Goal: Task Accomplishment & Management: Manage account settings

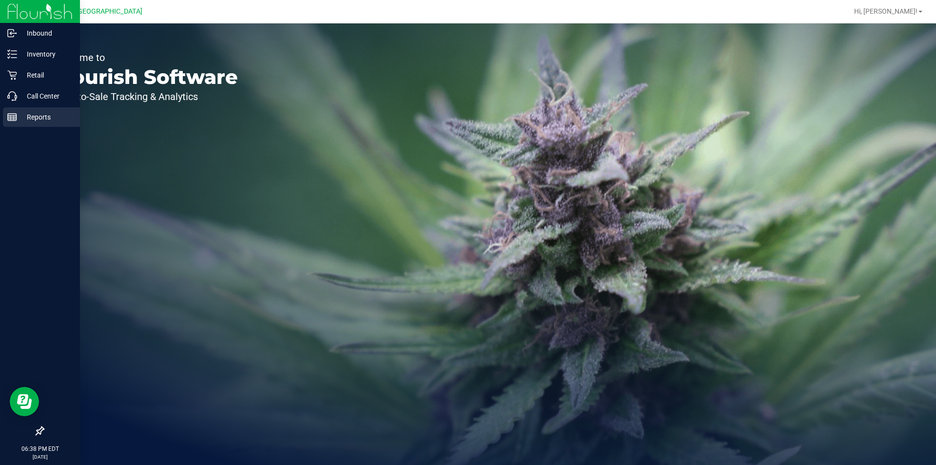
click at [30, 120] on p "Reports" at bounding box center [46, 117] width 58 height 12
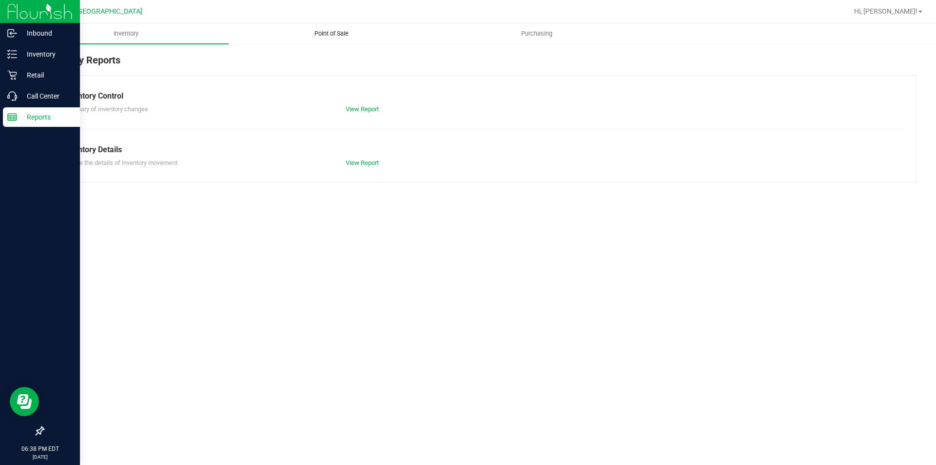
click at [334, 34] on span "Point of Sale" at bounding box center [331, 33] width 60 height 9
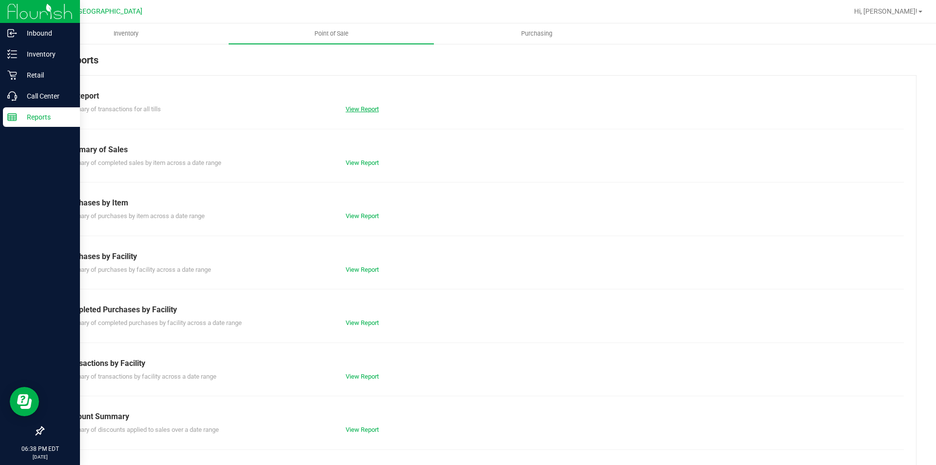
click at [360, 108] on link "View Report" at bounding box center [362, 108] width 33 height 7
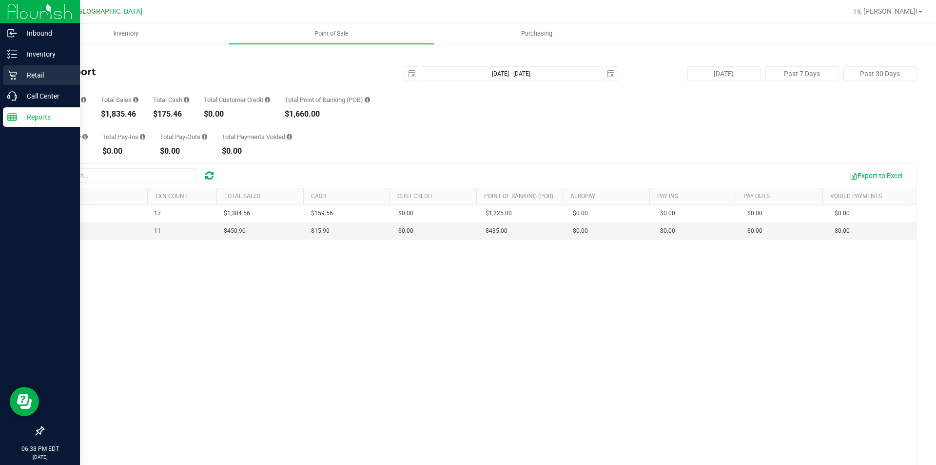
click at [39, 70] on p "Retail" at bounding box center [46, 75] width 58 height 12
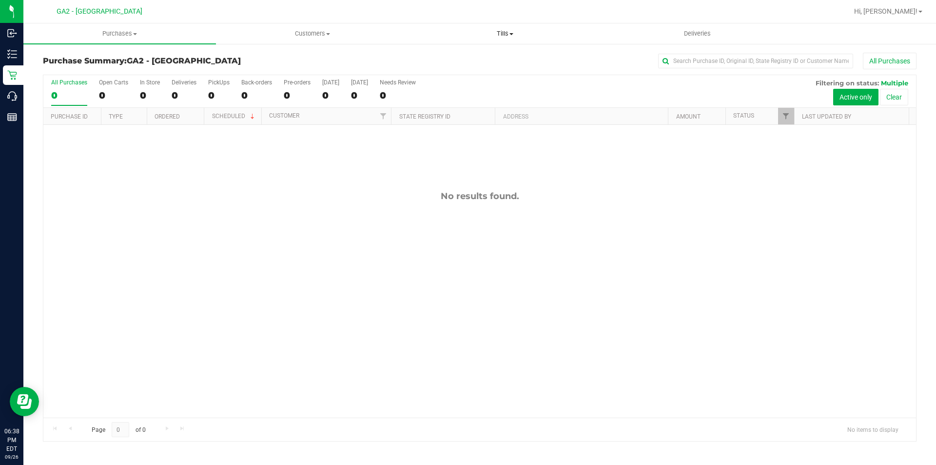
click at [500, 36] on span "Tills" at bounding box center [505, 33] width 192 height 9
click at [465, 55] on span "Manage tills" at bounding box center [441, 59] width 66 height 8
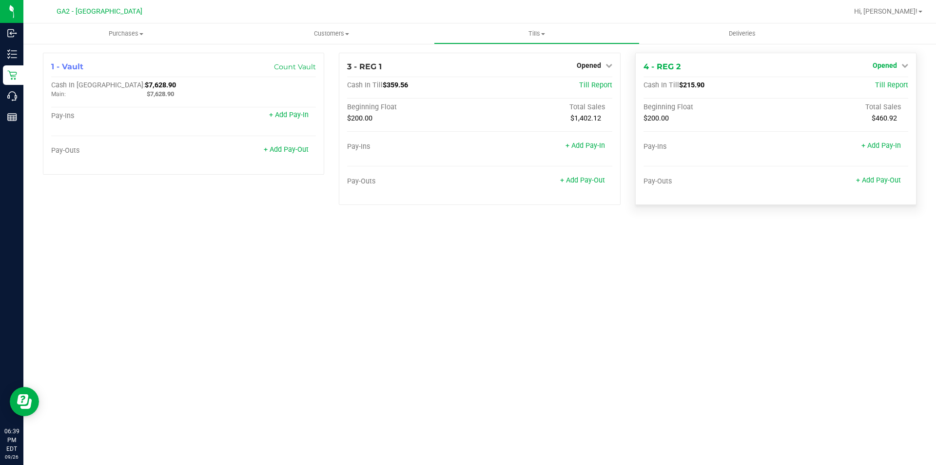
click at [899, 63] on link "Opened" at bounding box center [890, 65] width 36 height 8
click at [884, 87] on link "Close Till" at bounding box center [885, 86] width 26 height 8
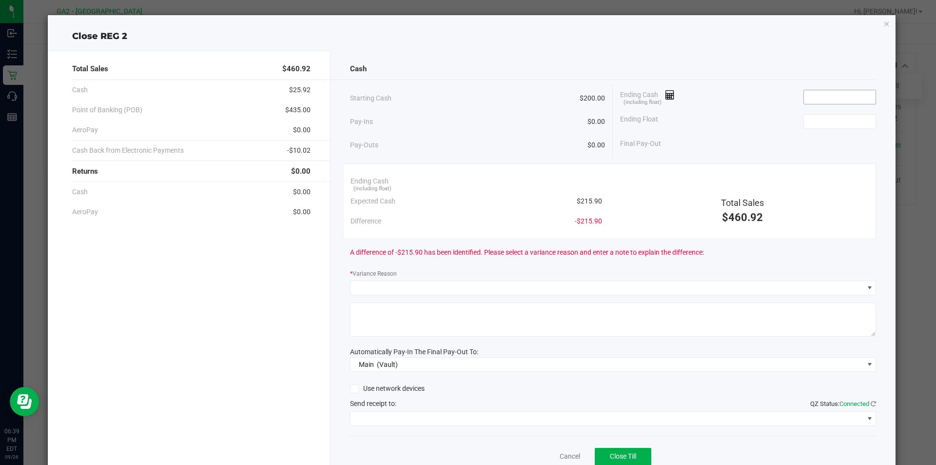
click at [853, 97] on input at bounding box center [840, 97] width 72 height 14
type input "$460.92"
click at [819, 120] on input at bounding box center [840, 122] width 72 height 14
type input "200.00"
drag, startPoint x: 832, startPoint y: 119, endPoint x: 637, endPoint y: 125, distance: 195.1
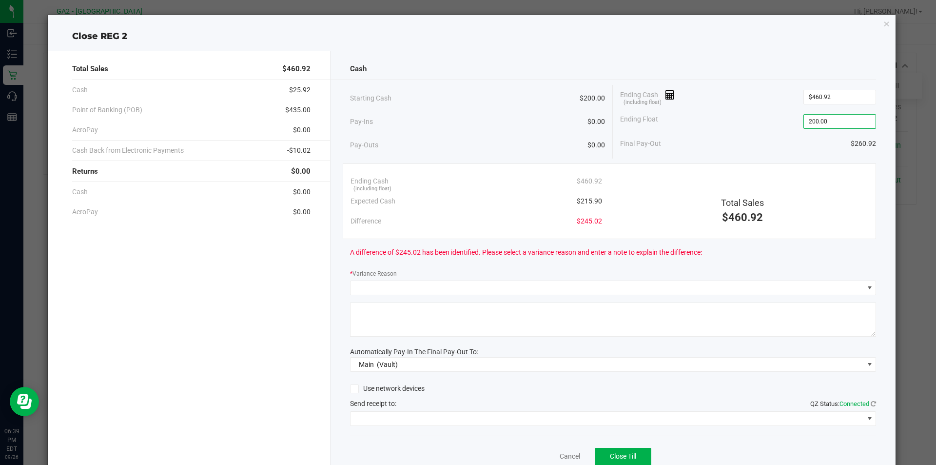
click at [642, 124] on div "Ending Float 200.00" at bounding box center [748, 121] width 256 height 24
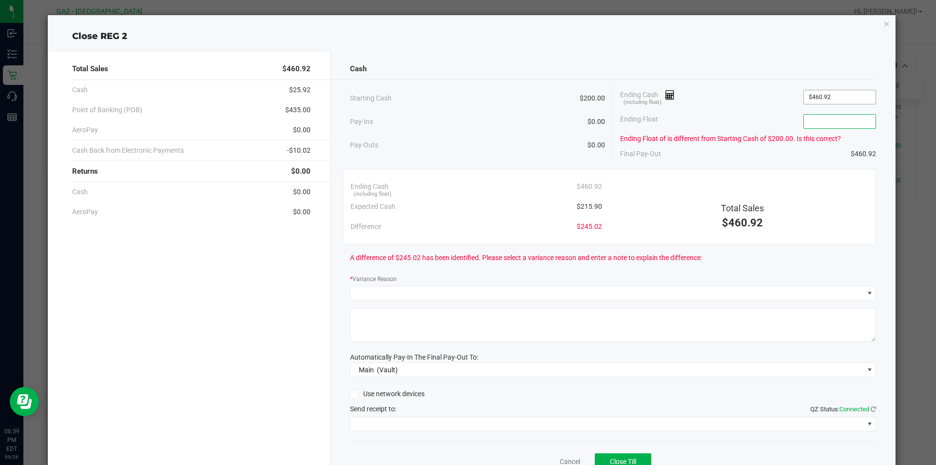
type input "460.92"
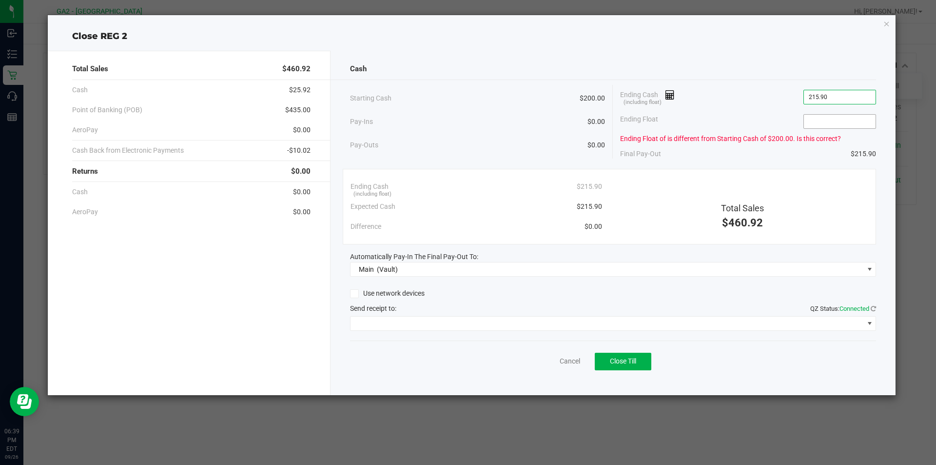
type input "$215.90"
click at [830, 117] on input at bounding box center [840, 122] width 72 height 14
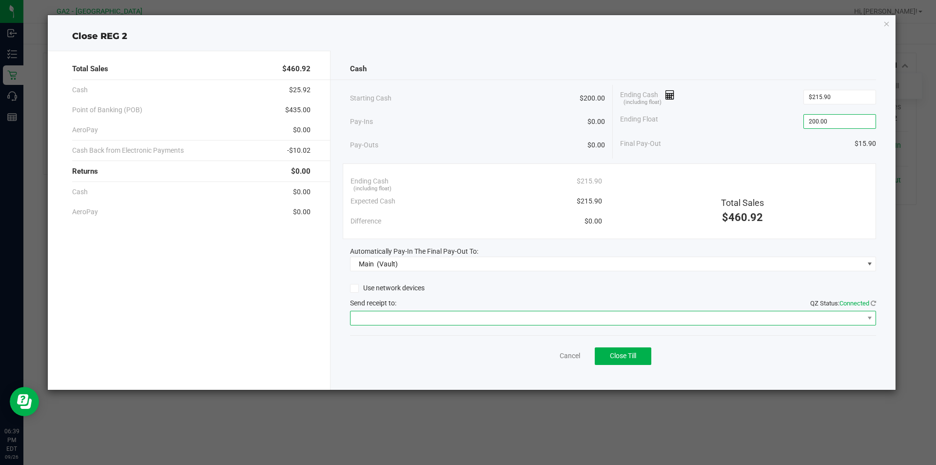
type input "$200.00"
click at [430, 320] on span at bounding box center [606, 318] width 513 height 14
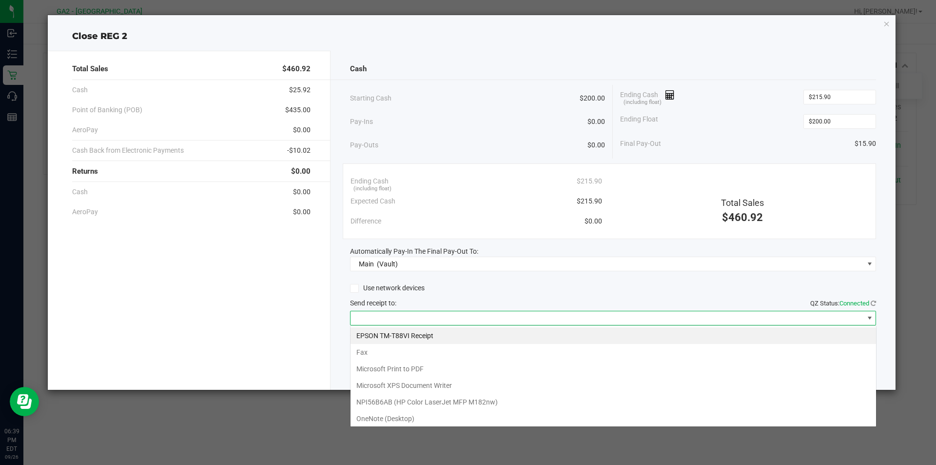
scroll to position [15, 526]
click at [423, 339] on Receipt "EPSON TM-T88VI Receipt" at bounding box center [612, 335] width 525 height 17
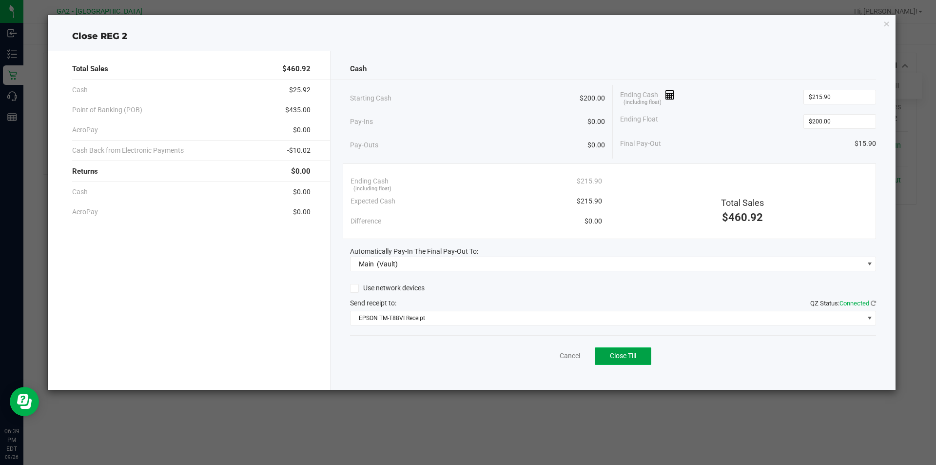
click at [629, 358] on span "Close Till" at bounding box center [623, 355] width 26 height 8
click at [540, 356] on link "Dismiss" at bounding box center [548, 355] width 23 height 10
